Goal: Task Accomplishment & Management: Manage account settings

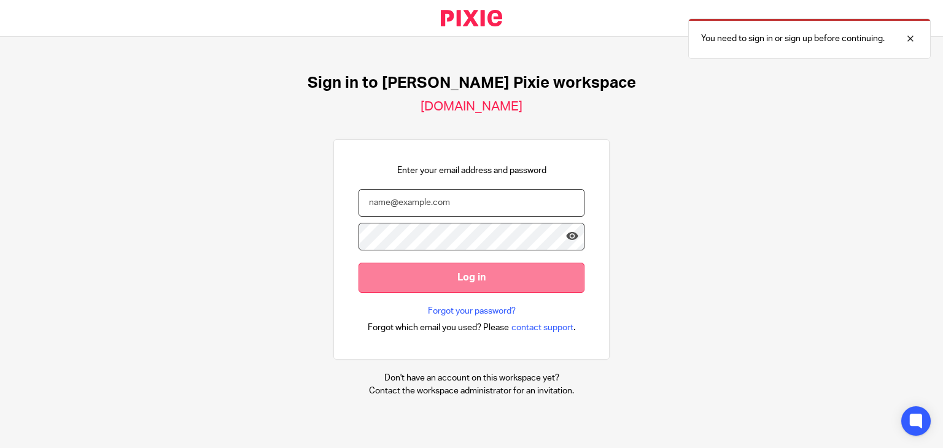
type input "[PERSON_NAME][EMAIL_ADDRESS][DOMAIN_NAME]"
click at [487, 287] on input "Log in" at bounding box center [471, 278] width 226 height 30
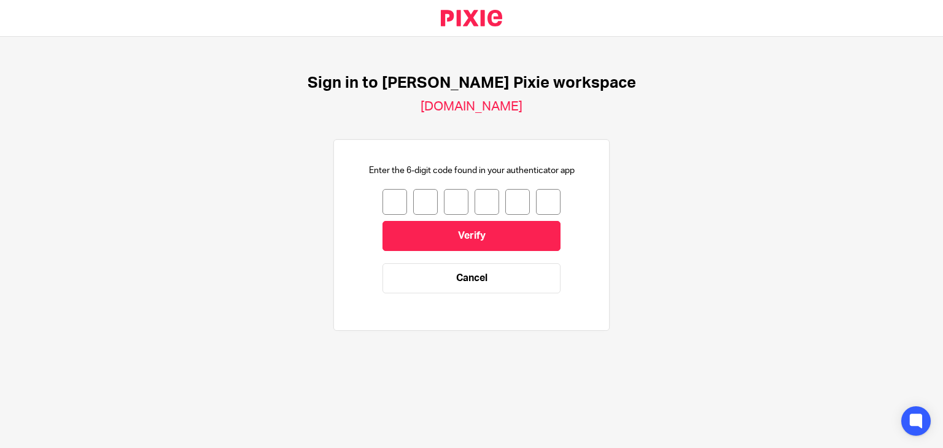
click at [392, 198] on input "number" at bounding box center [394, 202] width 25 height 26
type input "4"
type input "8"
type input "1"
type input "7"
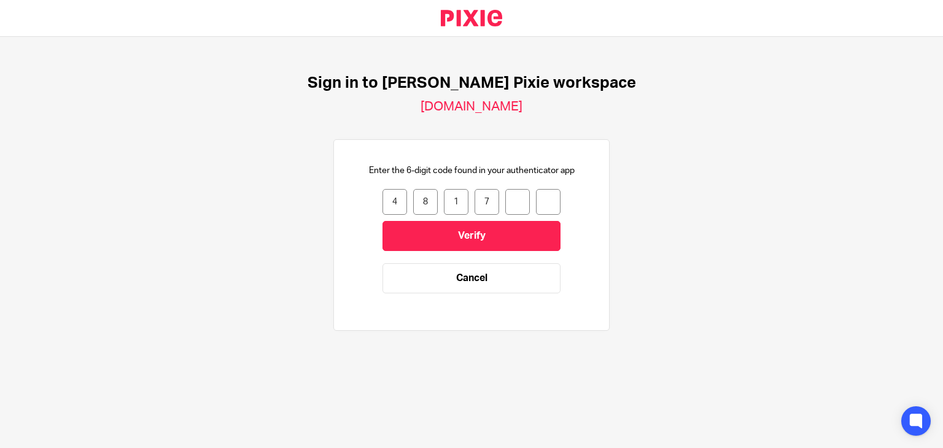
type input "0"
type input "6"
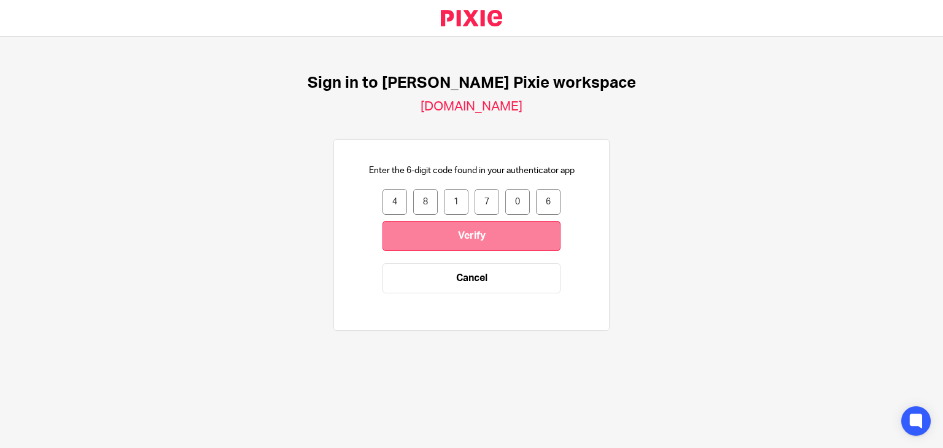
click at [487, 234] on input "Verify" at bounding box center [471, 236] width 178 height 30
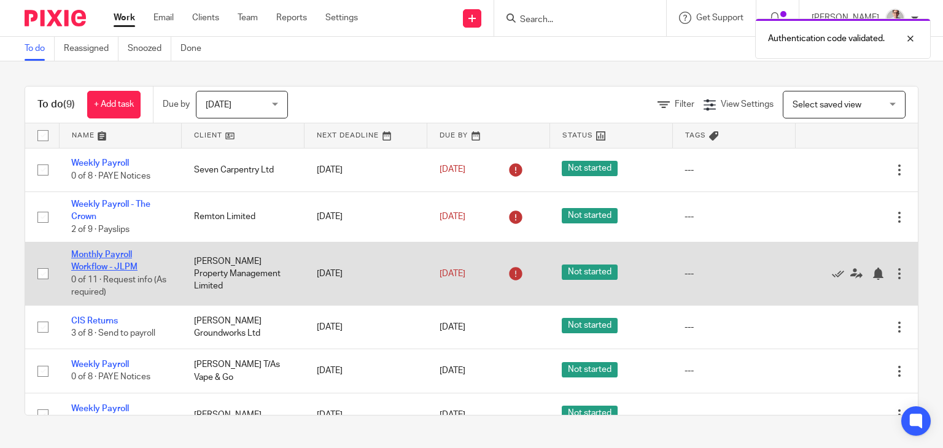
click at [92, 267] on link "Monthly Payroll Workflow - JLPM" at bounding box center [104, 260] width 66 height 21
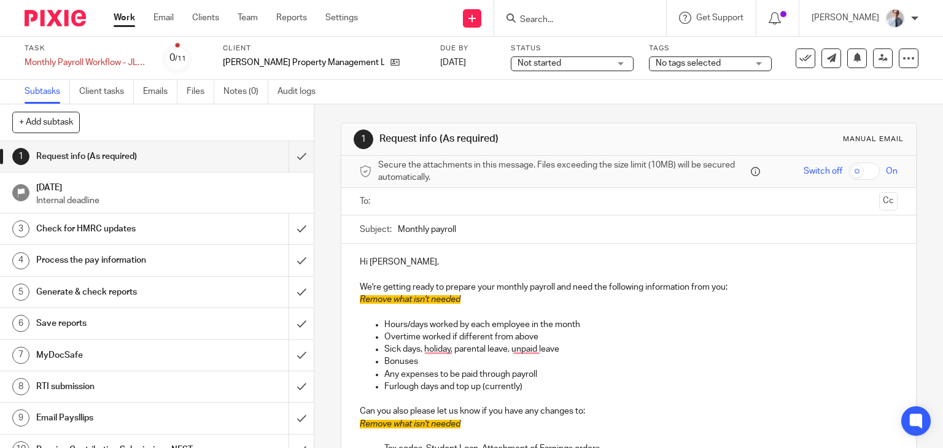
click at [183, 163] on h1 "Request info (As required)" at bounding box center [116, 156] width 160 height 18
click at [382, 204] on input "text" at bounding box center [628, 202] width 492 height 14
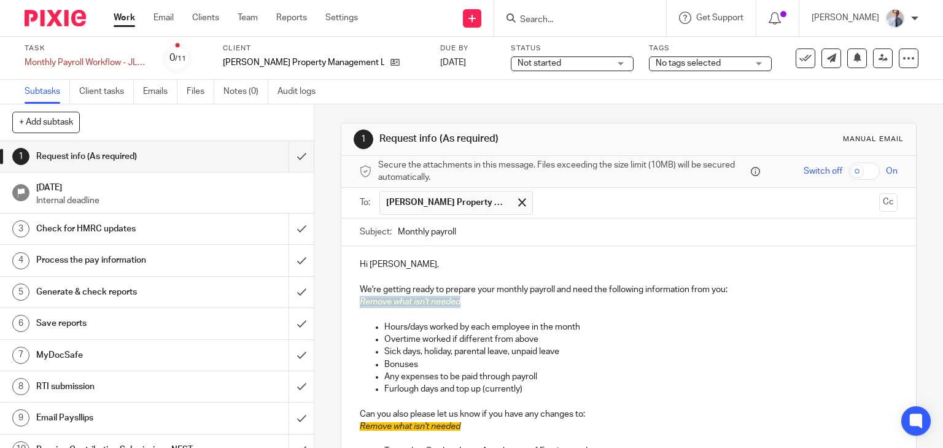
drag, startPoint x: 468, startPoint y: 305, endPoint x: 317, endPoint y: 300, distance: 151.1
click at [317, 300] on div "1 Request info (As required) Manual email Secure the attachments in this messag…" at bounding box center [628, 276] width 629 height 344
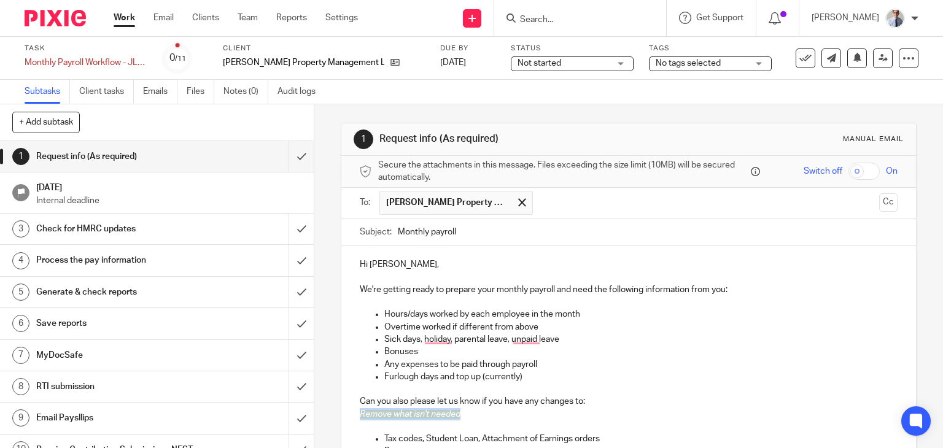
drag, startPoint x: 460, startPoint y: 414, endPoint x: 344, endPoint y: 417, distance: 115.5
click at [345, 417] on div "Hi Robert, We're getting ready to prepare your monthly payroll and need the fol…" at bounding box center [628, 406] width 575 height 320
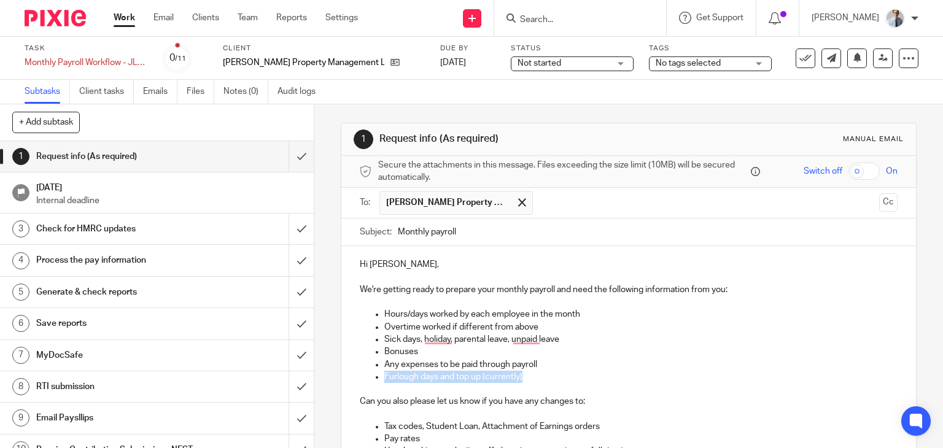
drag, startPoint x: 545, startPoint y: 380, endPoint x: 358, endPoint y: 376, distance: 186.6
click at [360, 376] on ul "Hours/days worked by each employee in the month Overtime worked if different fr…" at bounding box center [629, 345] width 538 height 75
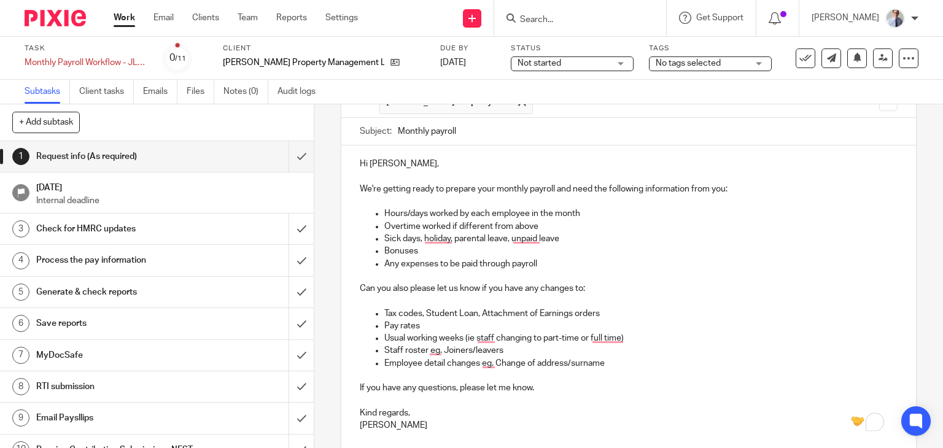
scroll to position [102, 0]
drag, startPoint x: 387, startPoint y: 427, endPoint x: 354, endPoint y: 399, distance: 43.1
click at [354, 399] on div "Hi Robert, We're getting ready to prepare your monthly payroll and need the fol…" at bounding box center [628, 291] width 575 height 295
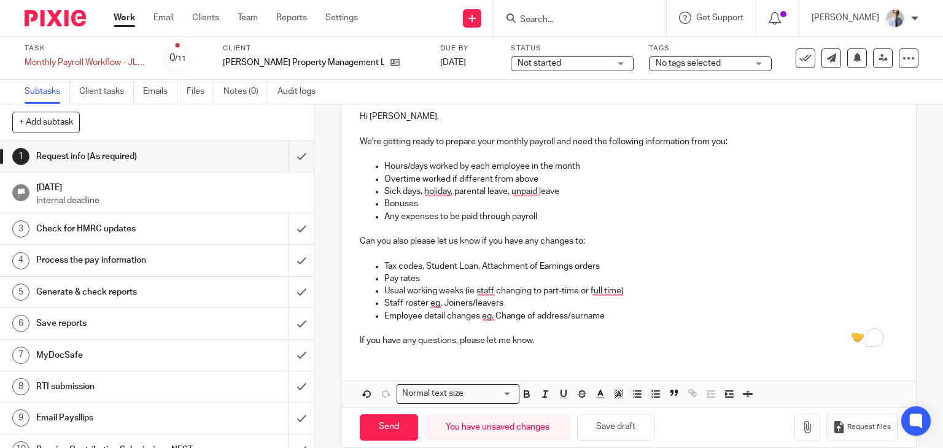
scroll to position [164, 0]
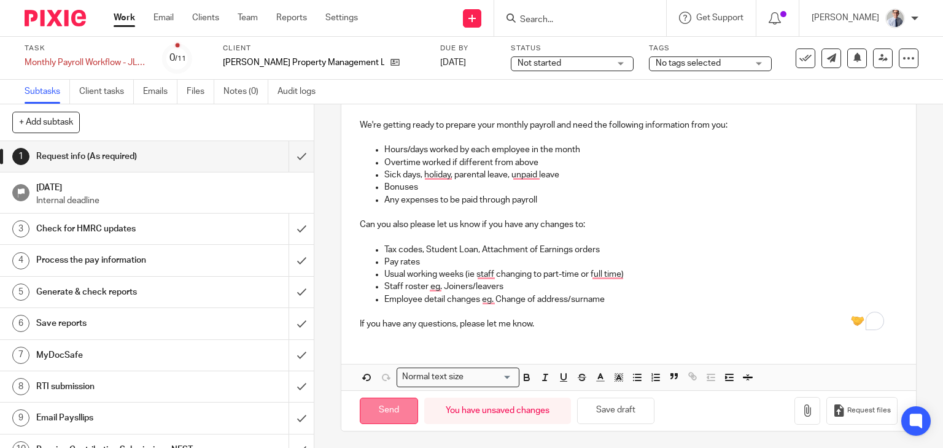
click at [404, 411] on input "Send" at bounding box center [389, 411] width 58 height 26
type input "Sent"
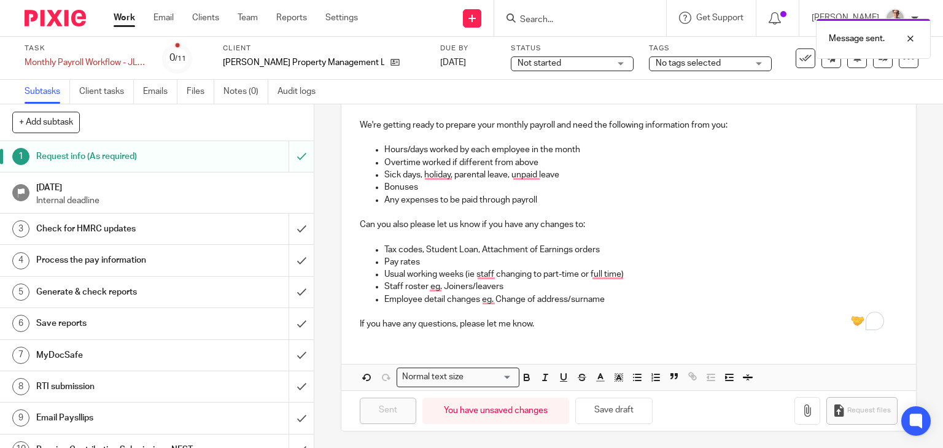
click at [231, 230] on div "Check for HMRC updates" at bounding box center [156, 229] width 240 height 18
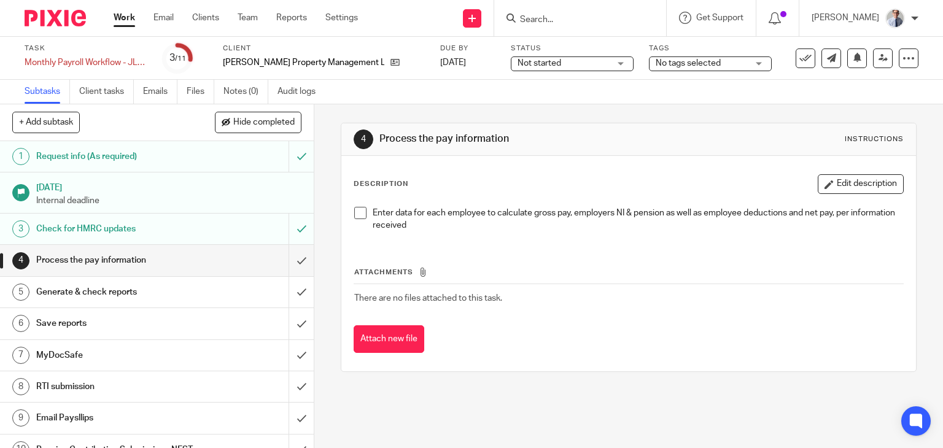
click at [118, 17] on link "Work" at bounding box center [124, 18] width 21 height 12
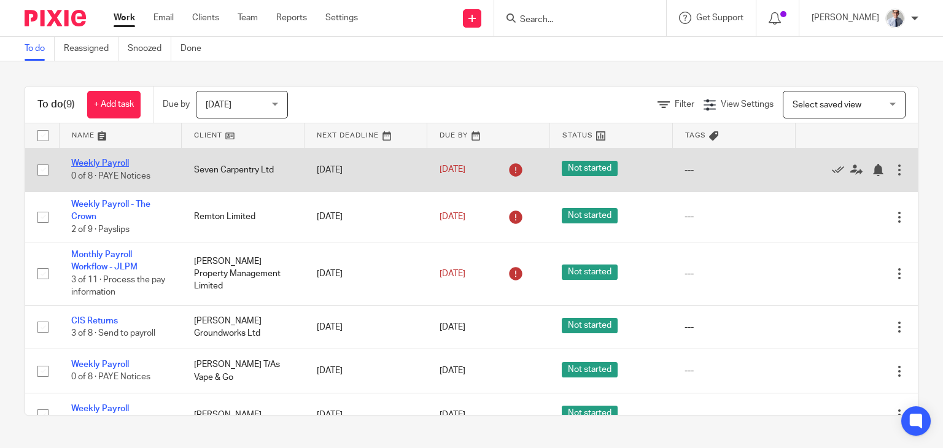
click at [86, 164] on link "Weekly Payroll" at bounding box center [100, 163] width 58 height 9
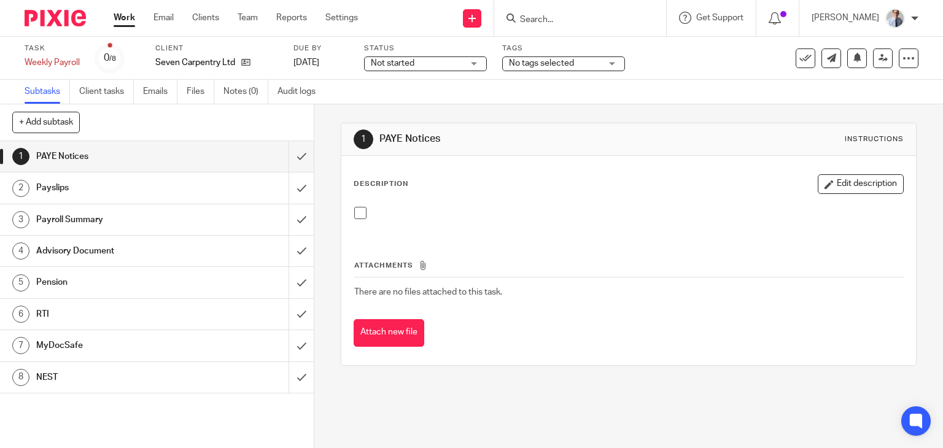
click at [795, 62] on button at bounding box center [805, 58] width 20 height 20
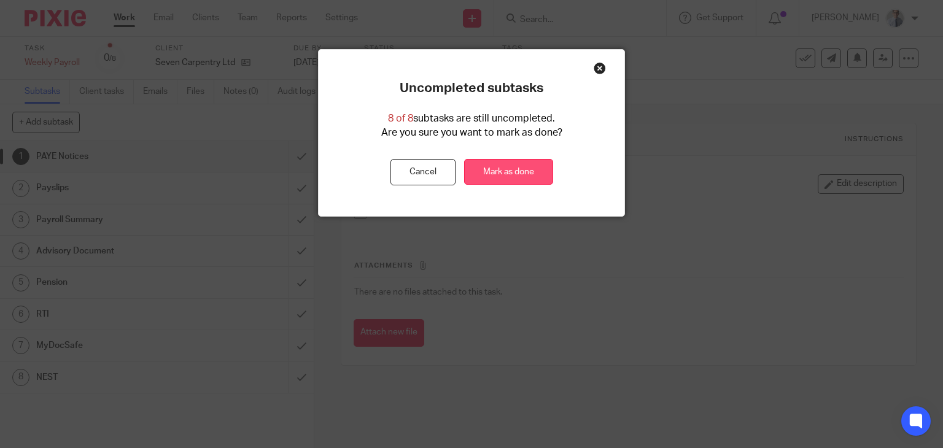
click at [542, 166] on link "Mark as done" at bounding box center [508, 172] width 89 height 26
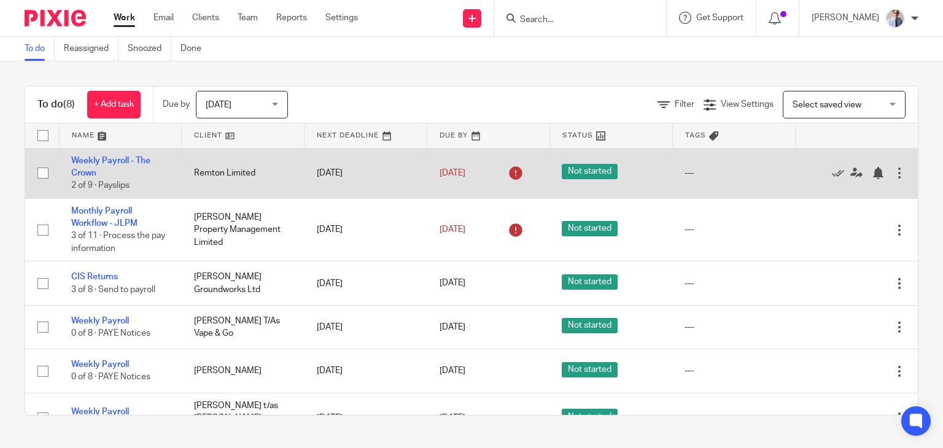
click at [79, 167] on td "Weekly Payroll - The Crown 2 of 9 · Payslips" at bounding box center [120, 173] width 123 height 50
click at [86, 168] on link "Weekly Payroll - The Crown" at bounding box center [110, 167] width 79 height 21
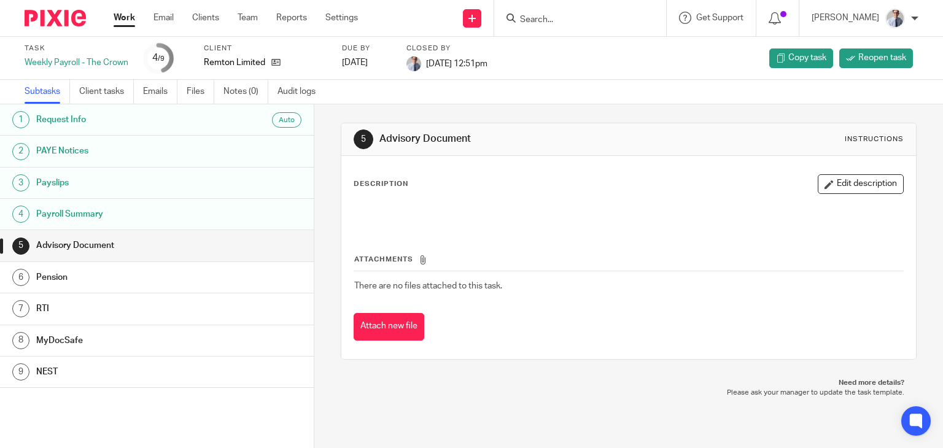
click at [128, 21] on link "Work" at bounding box center [124, 18] width 21 height 12
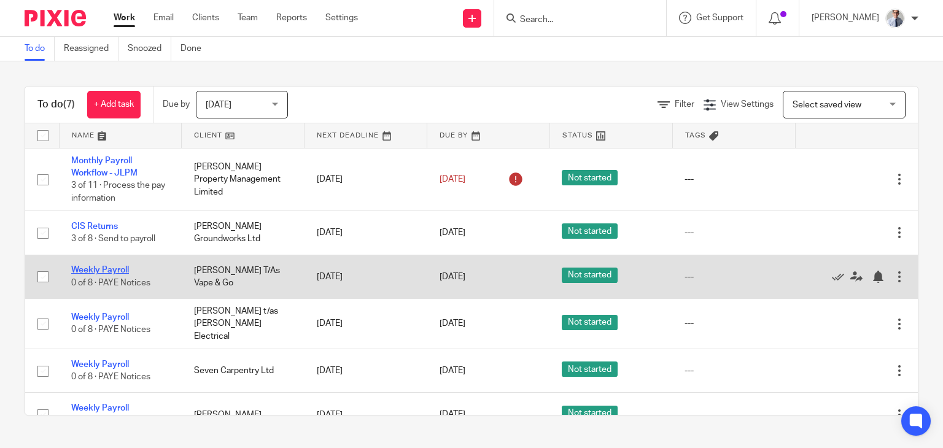
click at [106, 273] on link "Weekly Payroll" at bounding box center [100, 270] width 58 height 9
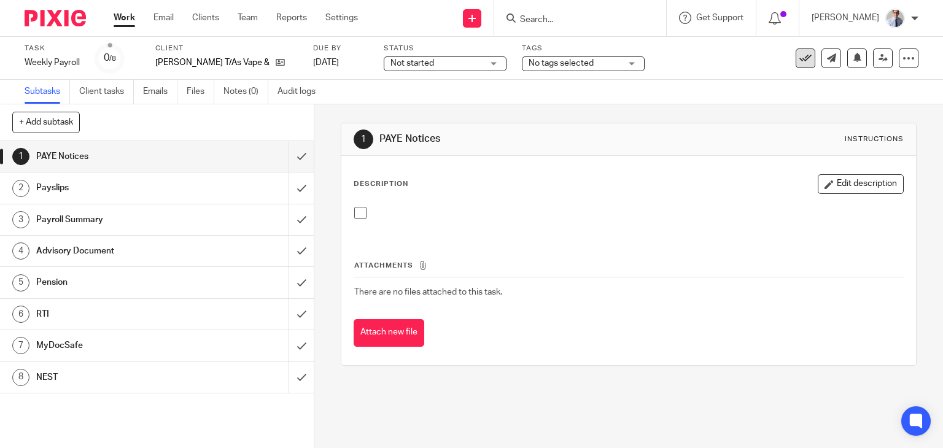
click at [799, 61] on icon at bounding box center [805, 58] width 12 height 12
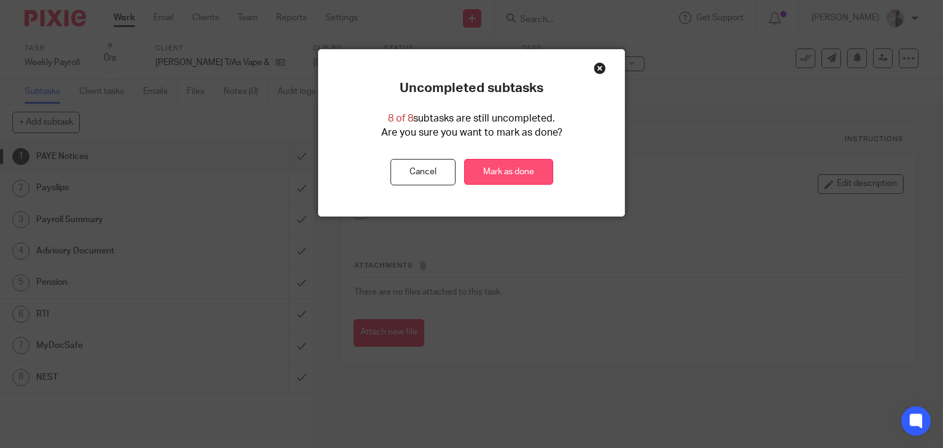
click at [507, 180] on link "Mark as done" at bounding box center [508, 172] width 89 height 26
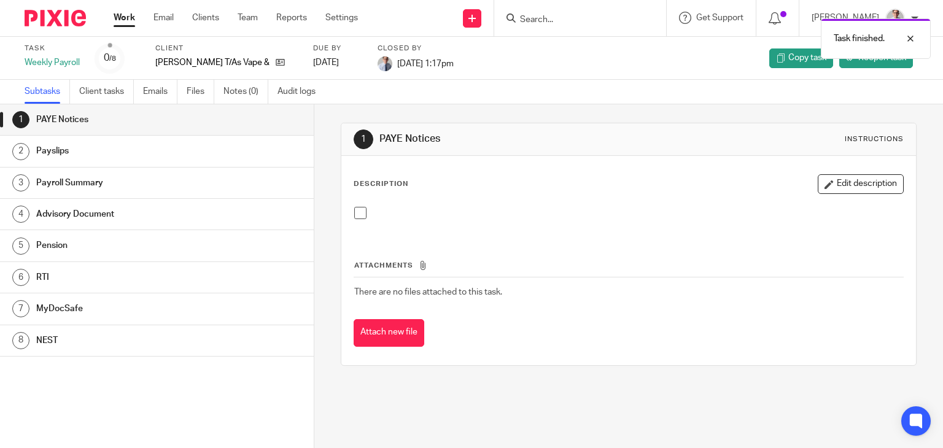
click at [128, 14] on link "Work" at bounding box center [124, 18] width 21 height 12
click at [128, 19] on link "Work" at bounding box center [124, 18] width 21 height 12
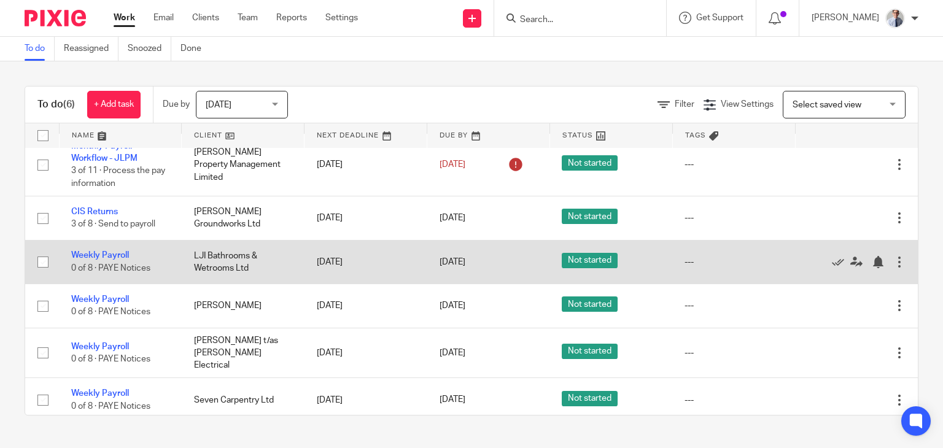
scroll to position [16, 0]
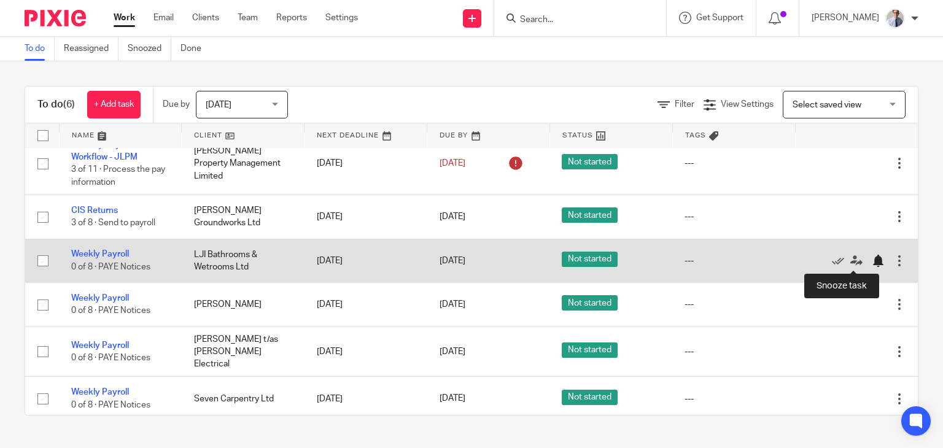
click at [872, 266] on div at bounding box center [878, 261] width 12 height 12
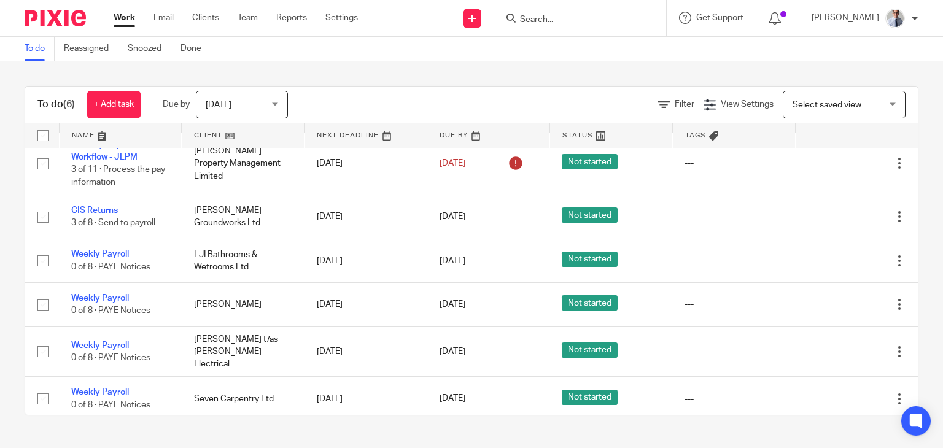
scroll to position [0, 0]
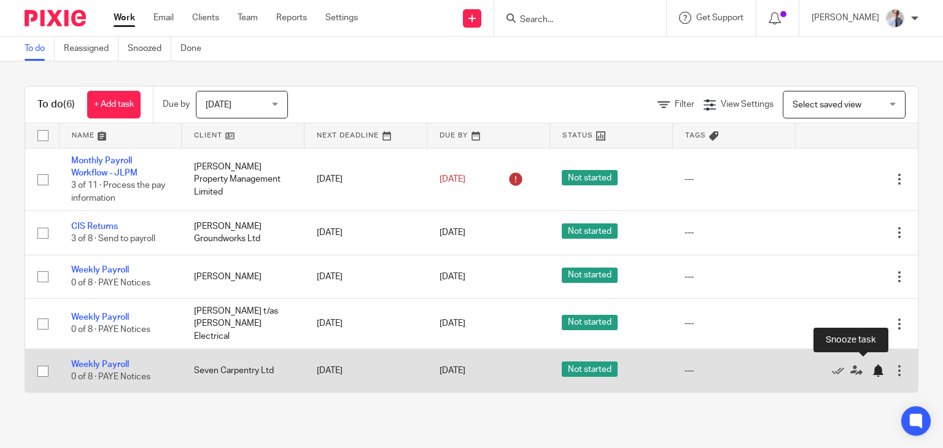
click at [872, 366] on div at bounding box center [878, 371] width 12 height 12
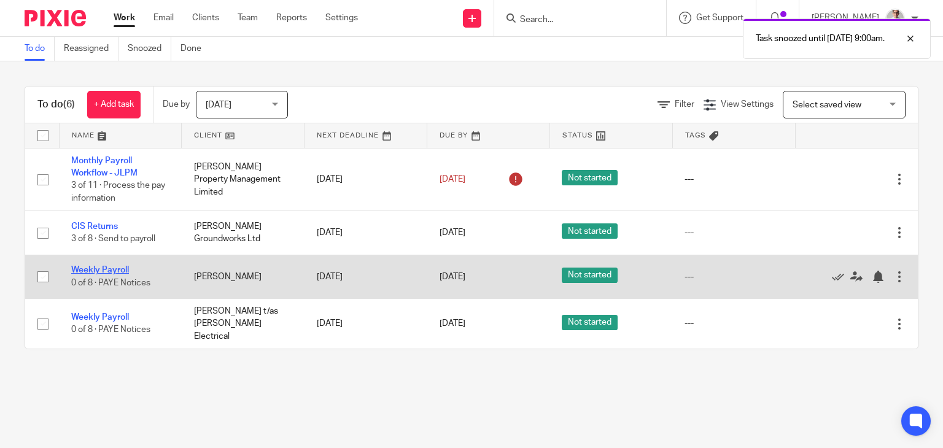
click at [91, 271] on link "Weekly Payroll" at bounding box center [100, 270] width 58 height 9
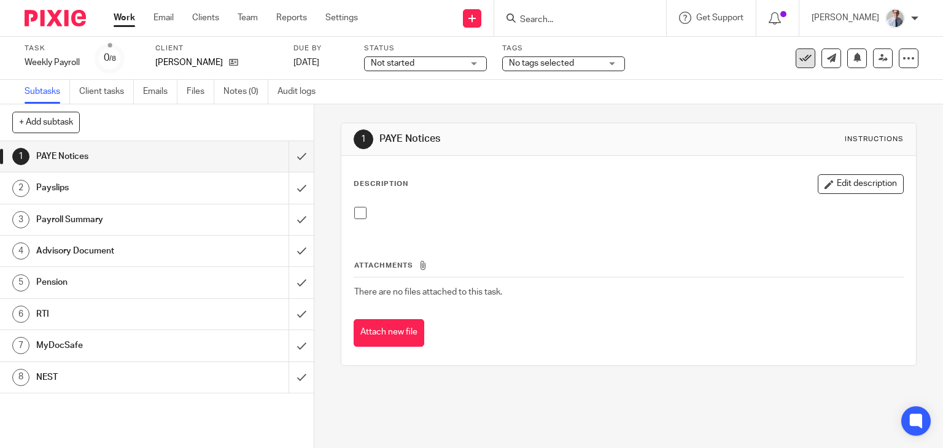
click at [799, 58] on icon at bounding box center [805, 58] width 12 height 12
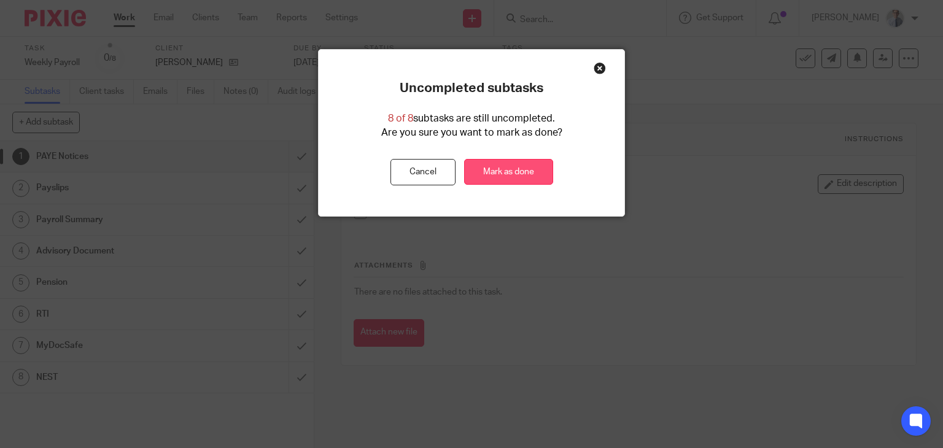
click at [522, 178] on link "Mark as done" at bounding box center [508, 172] width 89 height 26
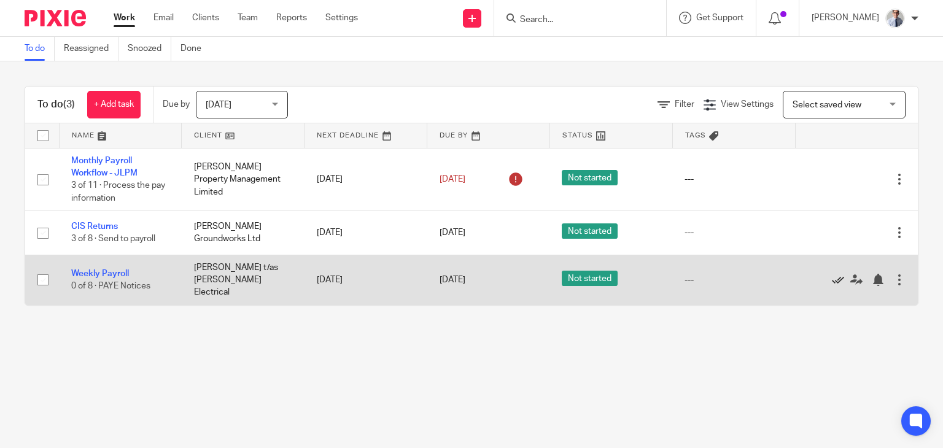
click at [832, 279] on icon at bounding box center [838, 280] width 12 height 12
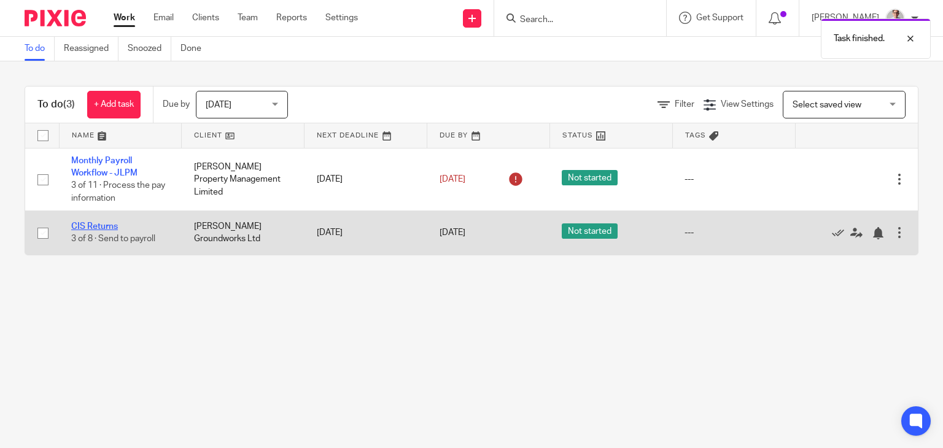
click at [82, 229] on link "CIS Returns" at bounding box center [94, 226] width 47 height 9
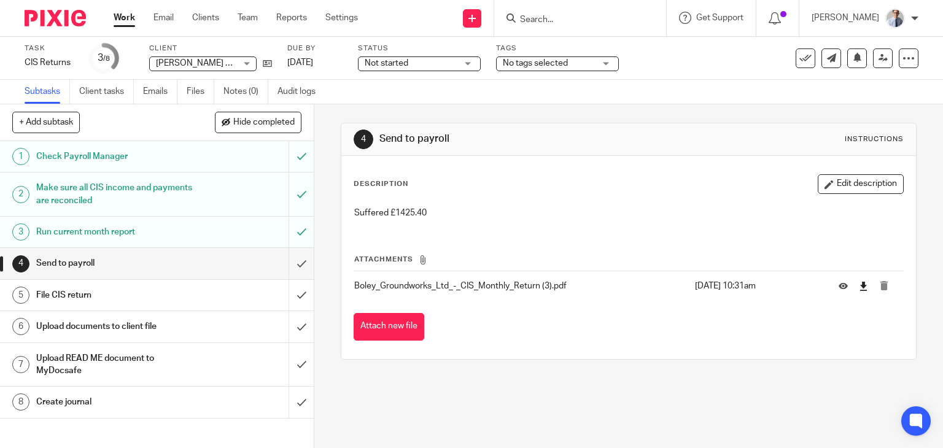
click at [859, 280] on link at bounding box center [863, 286] width 9 height 12
click at [268, 58] on link at bounding box center [264, 63] width 15 height 12
